Goal: Transaction & Acquisition: Purchase product/service

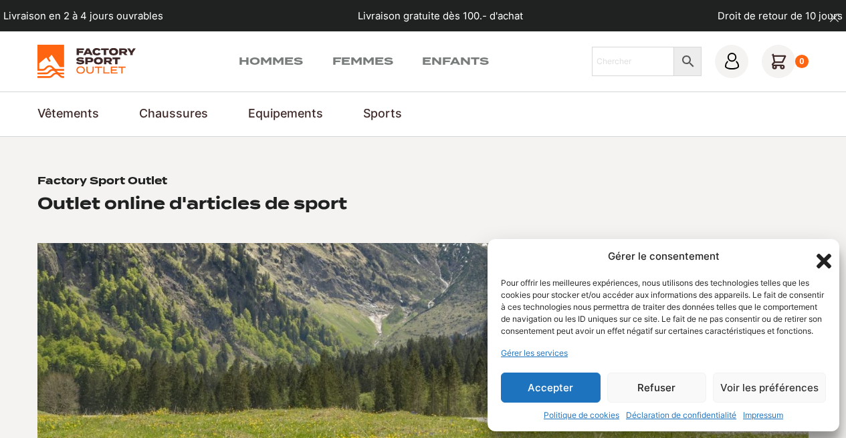
click at [543, 390] on button "Accepter" at bounding box center [551, 388] width 100 height 30
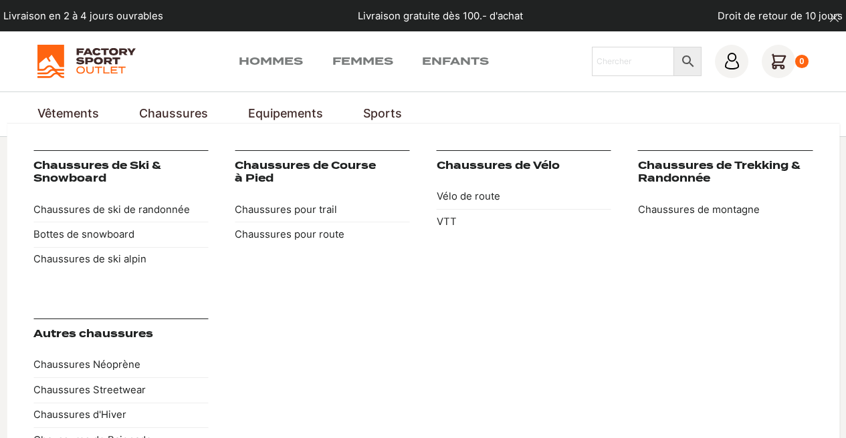
click at [671, 174] on link "Chaussures de Trekking & Randonnée" at bounding box center [719, 172] width 162 height 25
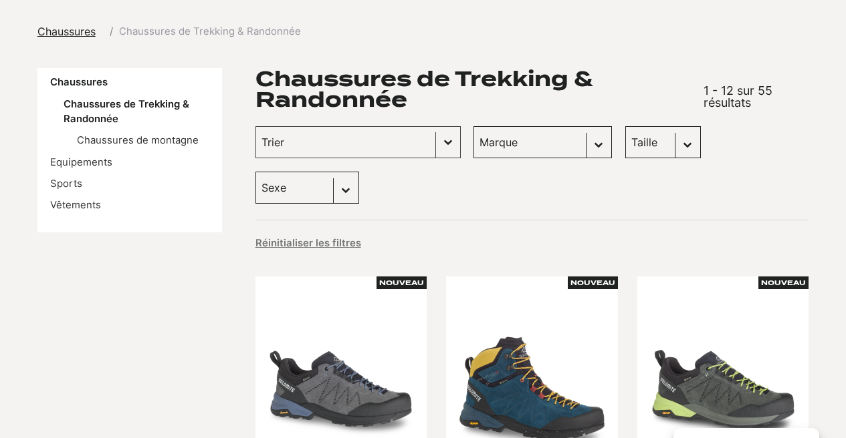
scroll to position [154, 0]
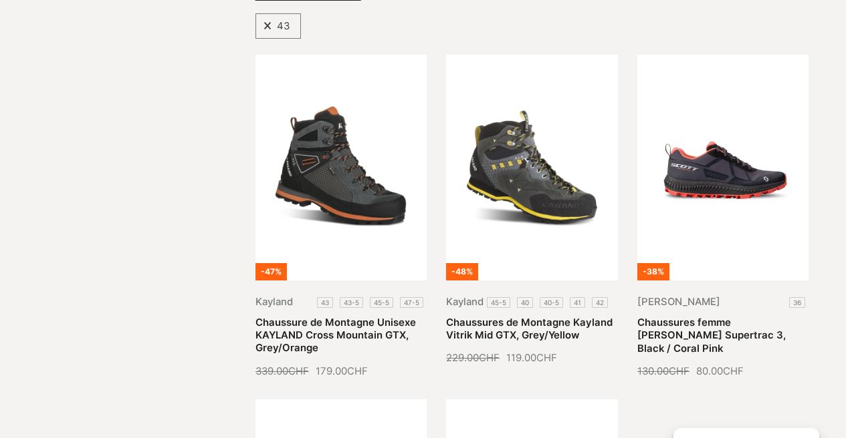
scroll to position [320, 0]
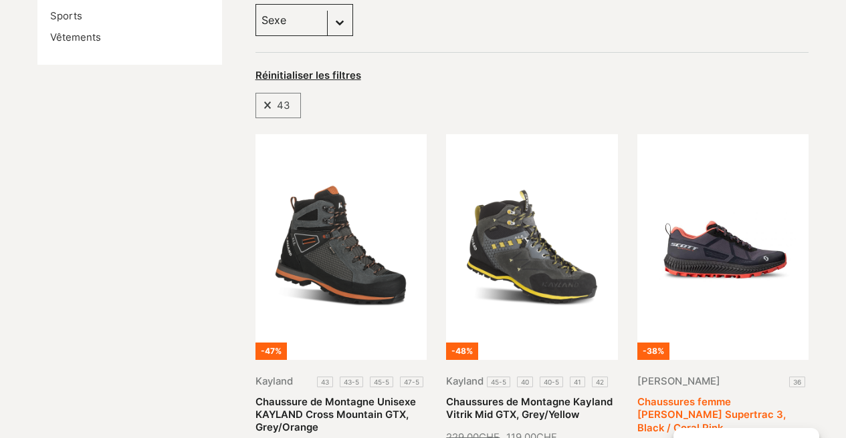
click at [726, 396] on link "Chaussures femme [PERSON_NAME] Supertrac 3, Black / Coral Pink" at bounding box center [711, 415] width 148 height 38
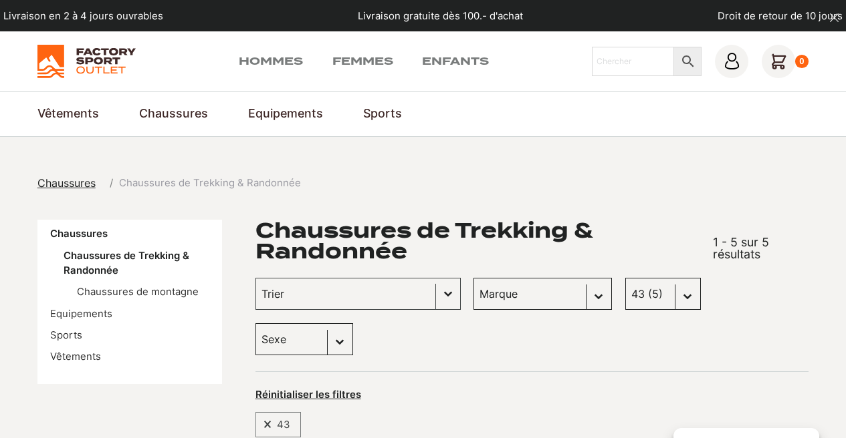
select select "42-5"
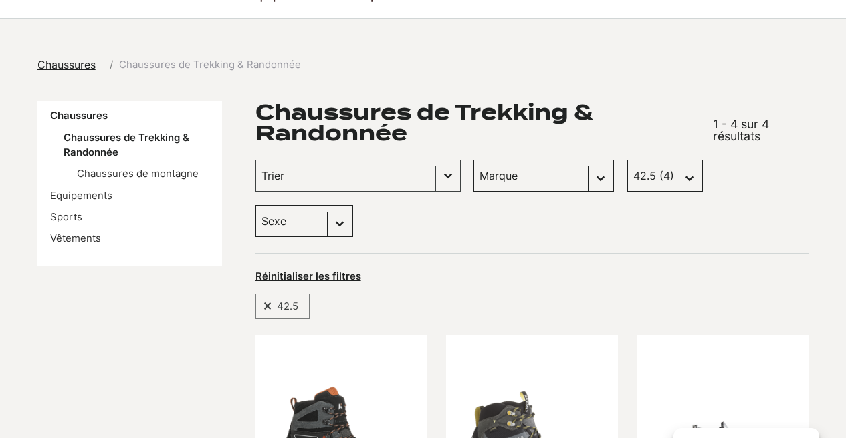
scroll to position [112, 0]
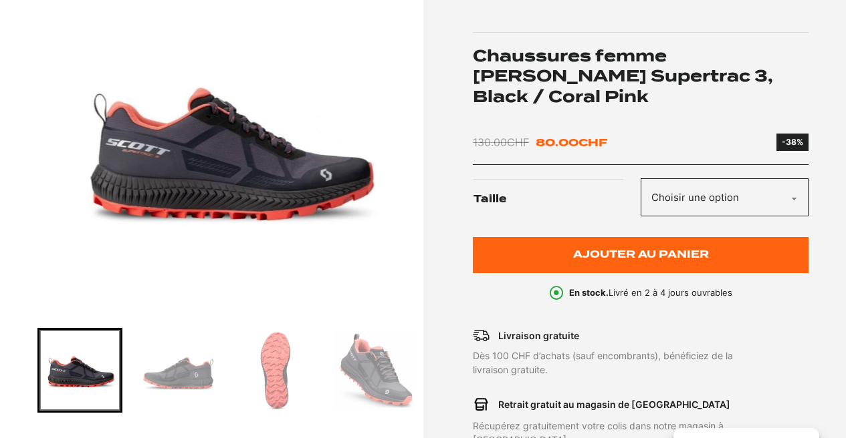
scroll to position [224, 0]
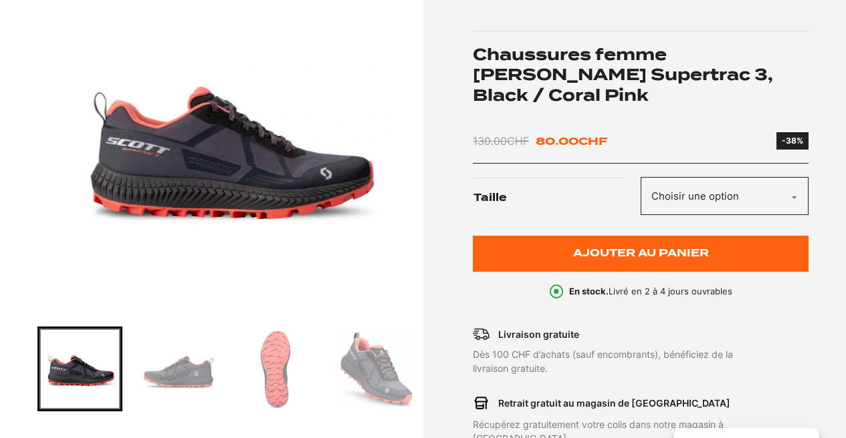
click at [187, 370] on img "Go to slide 2" at bounding box center [177, 369] width 81 height 81
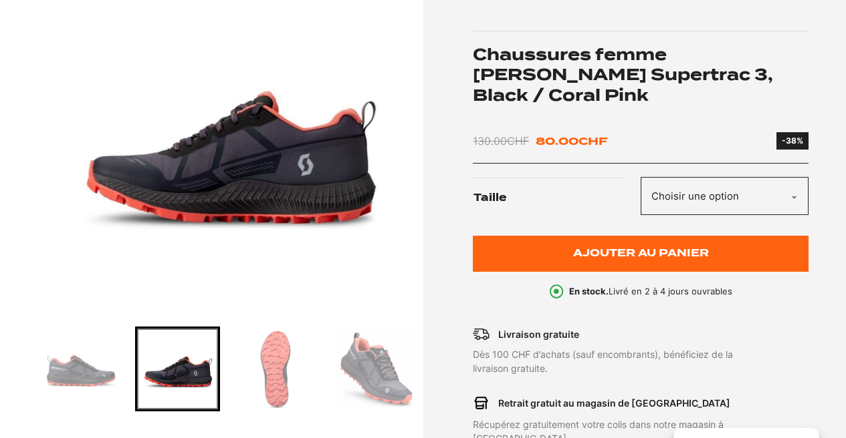
click at [281, 358] on img "Go to slide 3" at bounding box center [275, 369] width 81 height 81
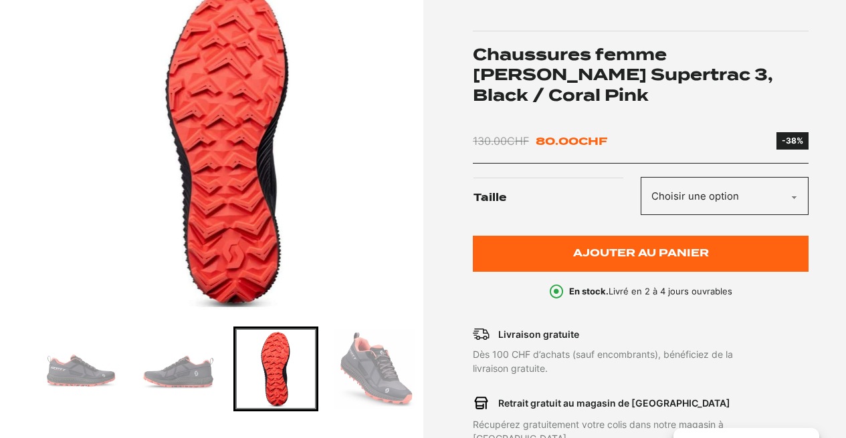
click at [366, 366] on img "Go to slide 4" at bounding box center [374, 369] width 81 height 81
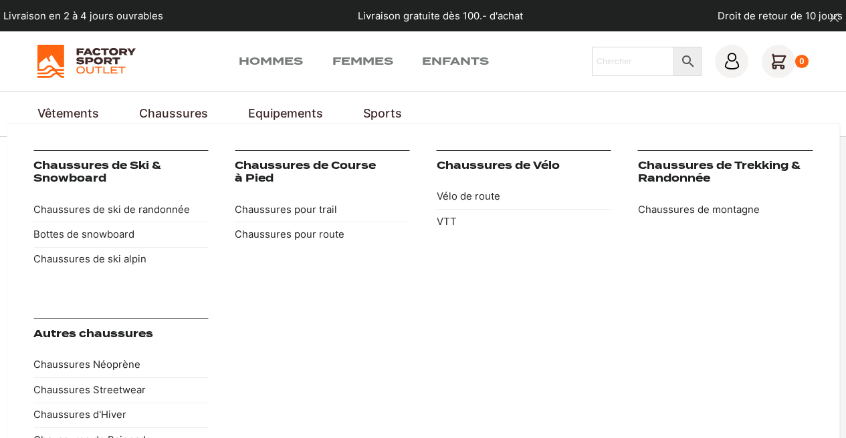
scroll to position [0, 0]
